Goal: Task Accomplishment & Management: Use online tool/utility

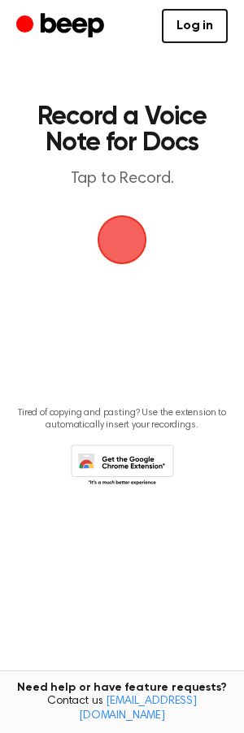
click at [115, 239] on span "button" at bounding box center [122, 240] width 46 height 46
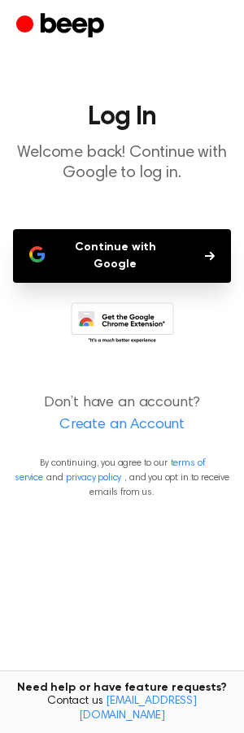
click at [115, 239] on button "Continue with Google" at bounding box center [122, 256] width 218 height 54
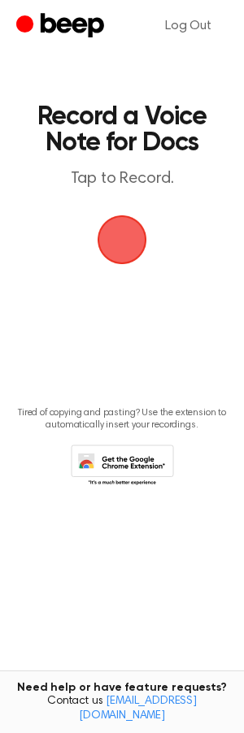
click at [111, 241] on span "button" at bounding box center [122, 240] width 46 height 46
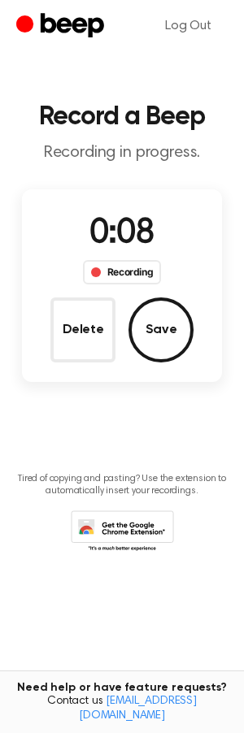
click at [81, 329] on button "Delete" at bounding box center [82, 329] width 65 height 65
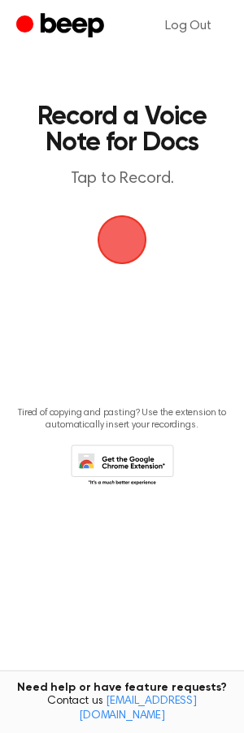
click at [117, 237] on span "button" at bounding box center [122, 240] width 46 height 46
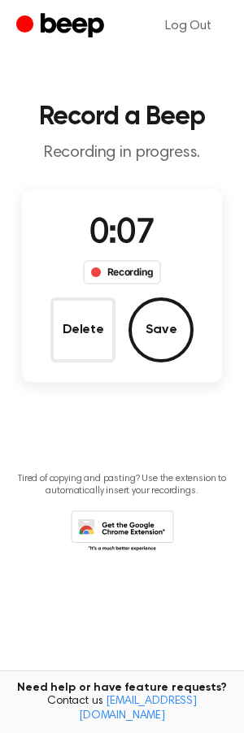
click at [177, 315] on button "Save" at bounding box center [160, 329] width 65 height 65
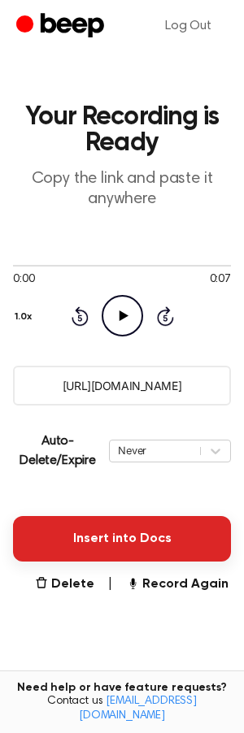
click at [87, 544] on button "Insert into Docs" at bounding box center [122, 539] width 218 height 46
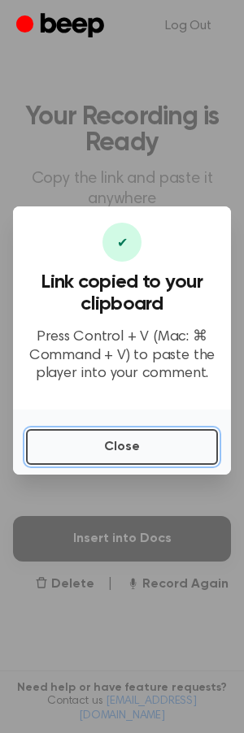
click at [76, 429] on button "Close" at bounding box center [122, 447] width 192 height 36
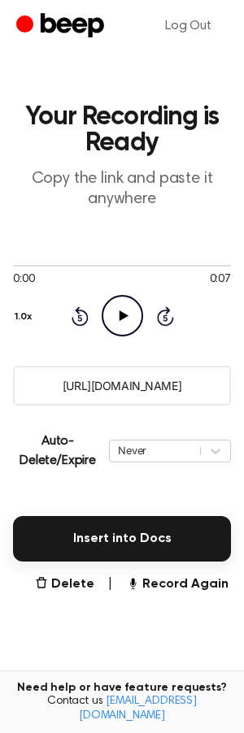
drag, startPoint x: 191, startPoint y: 384, endPoint x: 7, endPoint y: 393, distance: 183.9
click at [7, 393] on main "Your Recording is Ready Copy the link and paste it anywhere 0:00 0:07 Your brow…" at bounding box center [122, 406] width 244 height 813
click at [176, 449] on div "Never" at bounding box center [155, 450] width 74 height 15
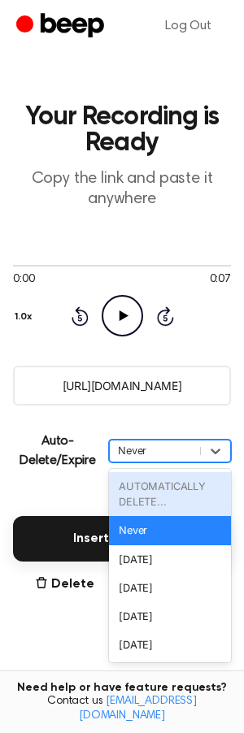
click at [152, 492] on div "AUTOMATICALLY DELETE..." at bounding box center [170, 494] width 122 height 44
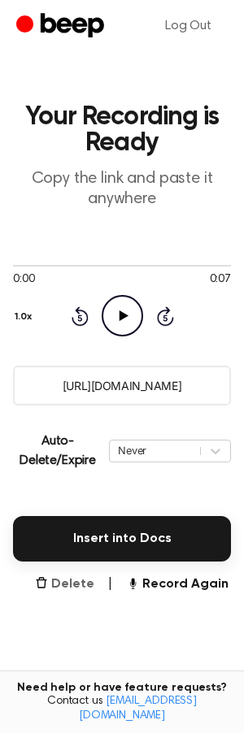
click at [68, 582] on button "Delete" at bounding box center [64, 584] width 59 height 20
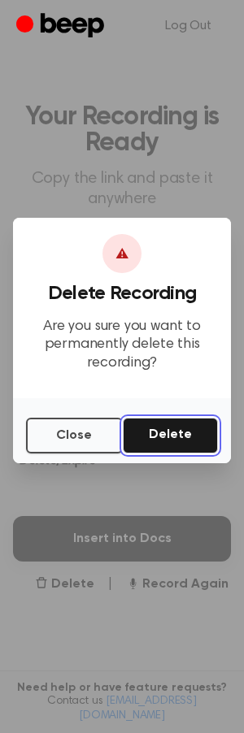
click at [169, 423] on button "Delete" at bounding box center [170, 436] width 95 height 36
click at [165, 438] on button "Delete" at bounding box center [170, 436] width 95 height 36
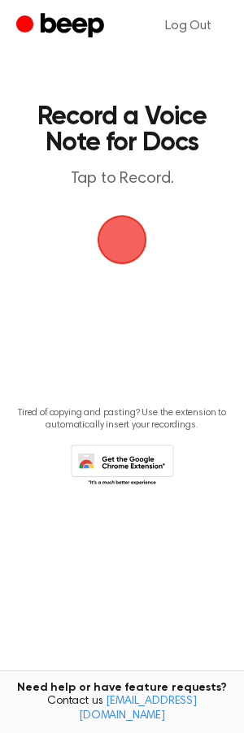
click at [123, 239] on span "button" at bounding box center [121, 239] width 89 height 89
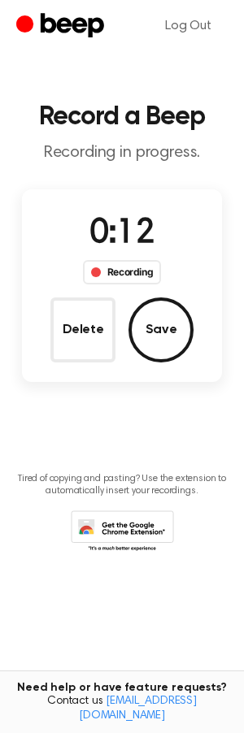
click at [152, 310] on button "Save" at bounding box center [160, 329] width 65 height 65
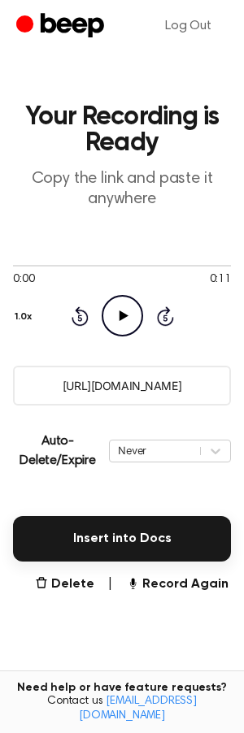
drag, startPoint x: 194, startPoint y: 381, endPoint x: 49, endPoint y: 376, distance: 145.5
click at [50, 377] on input "https://beep.audio/d9QPePz" at bounding box center [122, 386] width 218 height 40
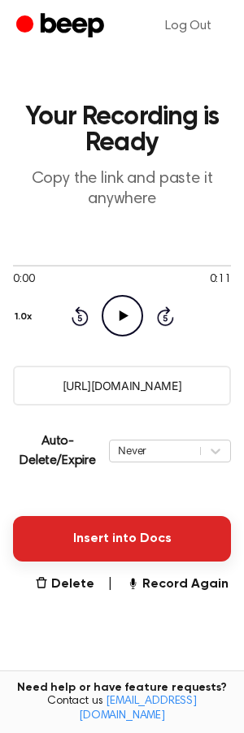
click at [85, 536] on button "Insert into Docs" at bounding box center [122, 539] width 218 height 46
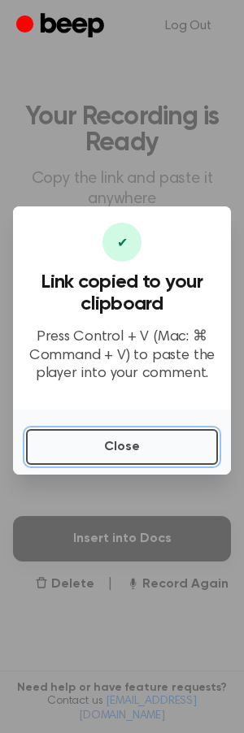
click at [79, 440] on button "Close" at bounding box center [122, 447] width 192 height 36
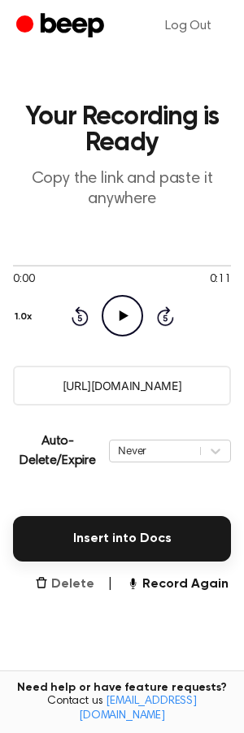
click at [63, 588] on button "Delete" at bounding box center [64, 584] width 59 height 20
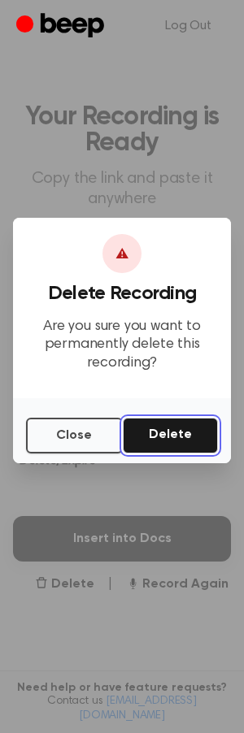
click at [149, 442] on button "Delete" at bounding box center [170, 436] width 95 height 36
